Goal: Task Accomplishment & Management: Use online tool/utility

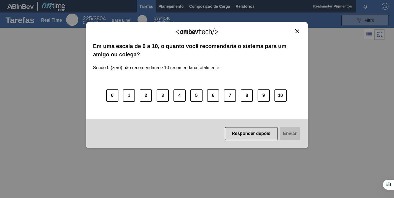
click at [299, 30] on img "Close" at bounding box center [298, 31] width 4 height 4
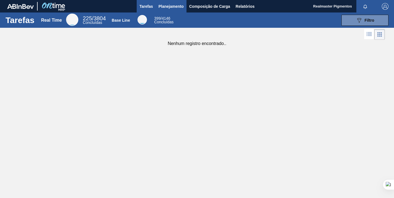
click at [173, 6] on span "Planejamento" at bounding box center [171, 6] width 25 height 7
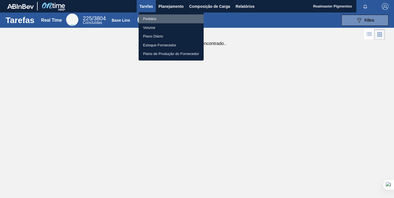
click at [152, 17] on li "Pedidos" at bounding box center [171, 18] width 65 height 9
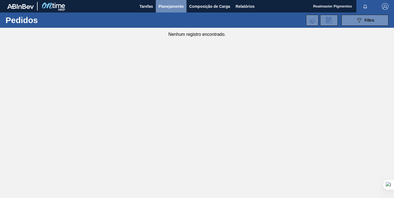
click at [171, 6] on span "Planejamento" at bounding box center [171, 6] width 25 height 7
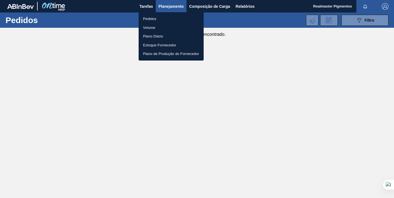
click at [151, 16] on li "Pedidos" at bounding box center [171, 18] width 65 height 9
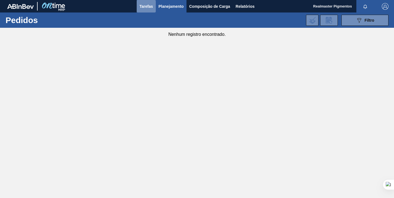
click at [148, 8] on span "Tarefas" at bounding box center [147, 6] width 14 height 7
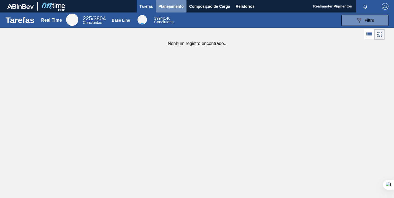
click at [174, 4] on span "Planejamento" at bounding box center [171, 6] width 25 height 7
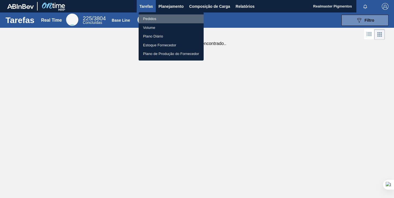
click at [145, 18] on li "Pedidos" at bounding box center [171, 18] width 65 height 9
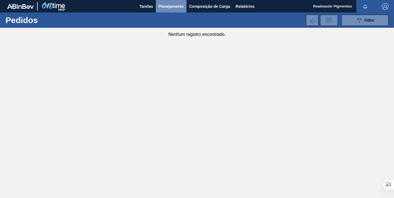
click at [167, 6] on span "Planejamento" at bounding box center [171, 6] width 25 height 7
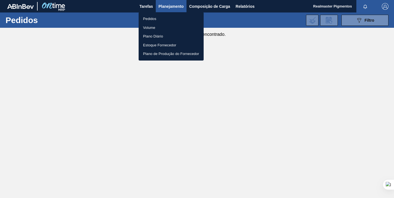
click at [148, 18] on li "Pedidos" at bounding box center [171, 18] width 65 height 9
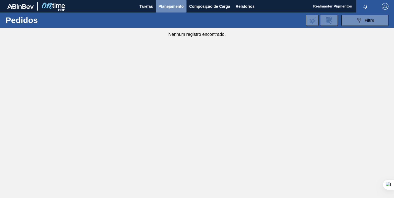
click at [171, 8] on span "Planejamento" at bounding box center [171, 6] width 25 height 7
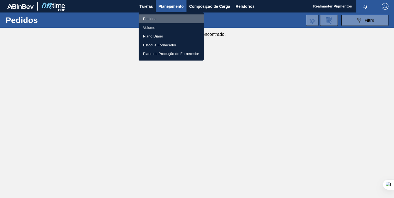
click at [150, 17] on li "Pedidos" at bounding box center [171, 18] width 65 height 9
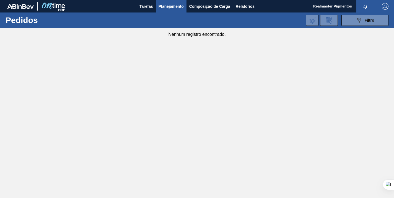
click at [186, 75] on main "Tarefas Planejamento Composição de Carga Relatórios Realmaster Pigmentos Marcar…" at bounding box center [197, 99] width 394 height 198
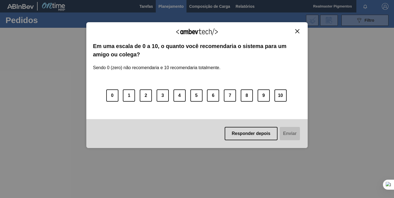
click at [296, 29] on img "Close" at bounding box center [298, 31] width 4 height 4
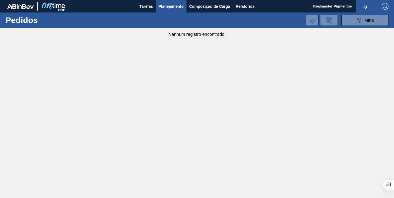
click at [163, 7] on span "Planejamento" at bounding box center [171, 6] width 25 height 7
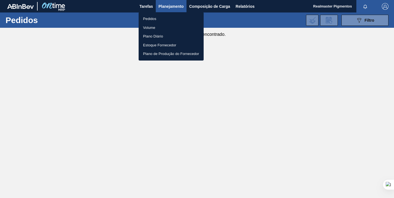
click at [160, 19] on li "Pedidos" at bounding box center [171, 18] width 65 height 9
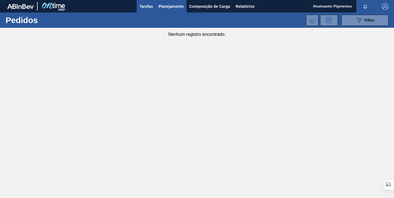
click at [148, 7] on span "Tarefas" at bounding box center [147, 6] width 14 height 7
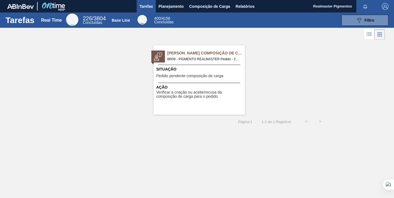
click at [190, 56] on span "BR09 - PIGMENTO REALMASTER Pedido - 2041727" at bounding box center [204, 59] width 73 height 6
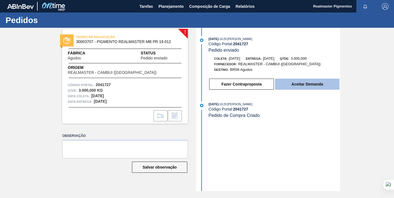
click at [304, 83] on button "Aceitar Demanda" at bounding box center [307, 83] width 65 height 11
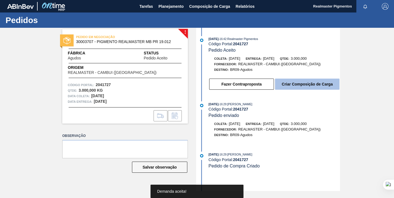
click at [297, 83] on button "Criar Composição de Carga" at bounding box center [307, 83] width 65 height 11
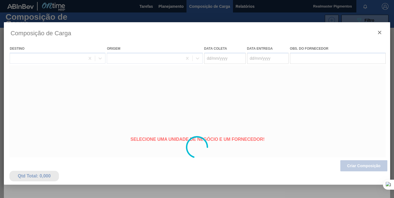
type coleta "[DATE]"
type entrega "[DATE]"
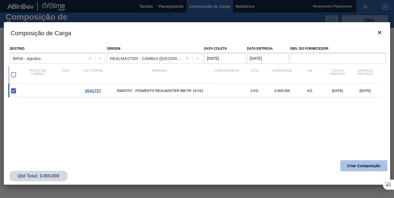
click at [349, 165] on button "Criar Composição" at bounding box center [364, 165] width 47 height 11
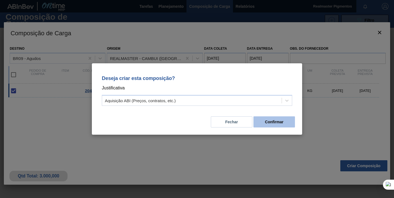
click at [271, 120] on button "Confirmar" at bounding box center [275, 121] width 42 height 11
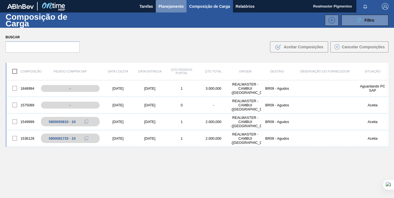
click at [166, 5] on span "Planejamento" at bounding box center [171, 6] width 25 height 7
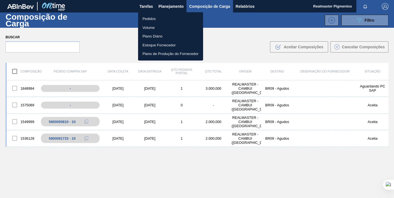
click at [152, 18] on li "Pedidos" at bounding box center [170, 18] width 65 height 9
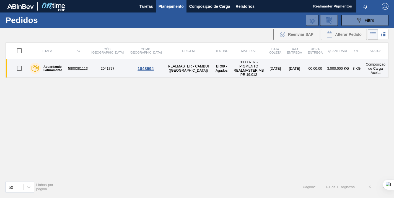
click at [98, 67] on td "2041727" at bounding box center [108, 68] width 38 height 19
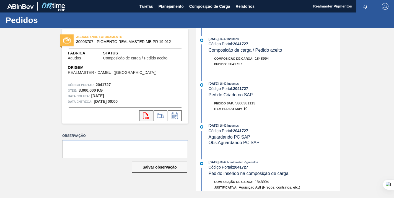
click at [144, 112] on icon at bounding box center [146, 115] width 6 height 7
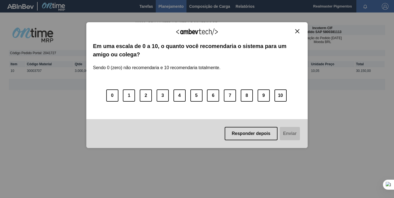
click at [296, 31] on img "Close" at bounding box center [298, 31] width 4 height 4
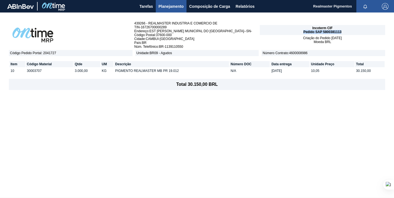
drag, startPoint x: 304, startPoint y: 32, endPoint x: 344, endPoint y: 32, distance: 39.9
click at [344, 32] on div "Incoterm CIF Pedido SAP 5800381113" at bounding box center [322, 30] width 125 height 10
drag, startPoint x: 324, startPoint y: 31, endPoint x: 342, endPoint y: 31, distance: 17.7
click at [342, 31] on span "Pedido SAP 5800381113" at bounding box center [323, 32] width 38 height 4
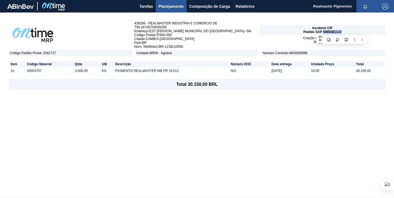
copy span "5800381113"
click at [330, 32] on span "Pedido SAP 5800381113" at bounding box center [323, 32] width 38 height 4
drag, startPoint x: 324, startPoint y: 32, endPoint x: 342, endPoint y: 31, distance: 18.0
click at [342, 31] on span "Pedido SAP 5800381113" at bounding box center [323, 32] width 38 height 4
copy span "5800381113"
